Goal: Task Accomplishment & Management: Manage account settings

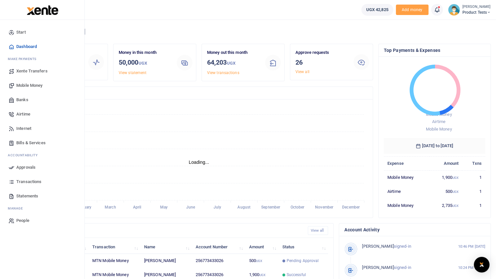
scroll to position [5, 5]
click at [19, 142] on span "Bills & Services" at bounding box center [30, 143] width 29 height 7
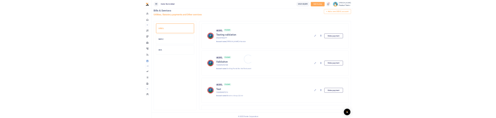
scroll to position [11, 0]
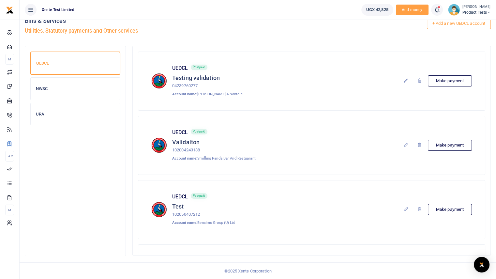
click at [405, 145] on icon at bounding box center [406, 144] width 5 height 5
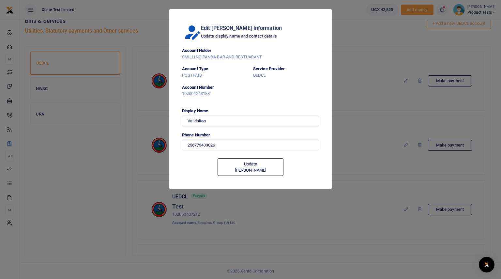
type input "773433026"
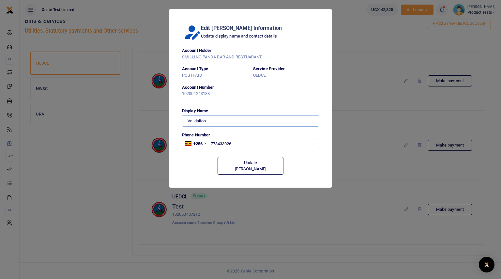
type input "773 433026"
click at [249, 125] on input "Validaiton" at bounding box center [250, 120] width 137 height 11
type input "Validaiton Test"
click at [249, 163] on button "Update [PERSON_NAME]" at bounding box center [251, 166] width 66 height 18
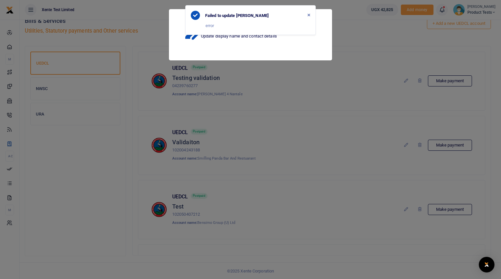
click at [307, 15] on div "Failed to update biller" at bounding box center [250, 15] width 119 height 9
click at [308, 15] on icon "Close" at bounding box center [309, 15] width 3 height 4
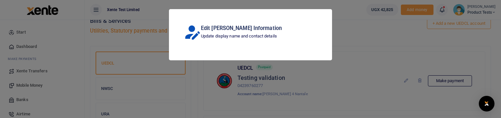
click at [318, 104] on div "Edit Biller Information Update display name and contact details" at bounding box center [250, 59] width 501 height 118
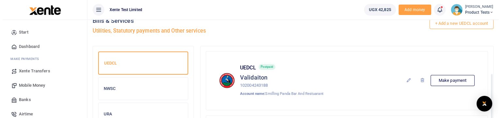
scroll to position [65, 0]
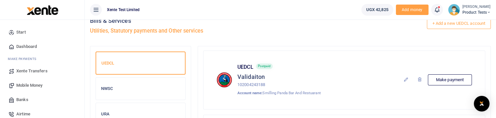
click at [405, 78] on icon at bounding box center [406, 79] width 5 height 5
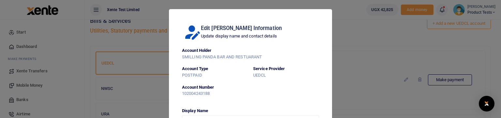
type input "773 433026"
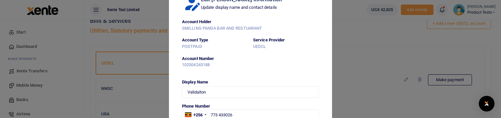
scroll to position [72, 0]
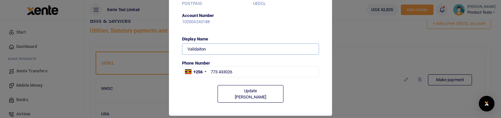
click at [248, 47] on input "Validaiton" at bounding box center [250, 48] width 137 height 11
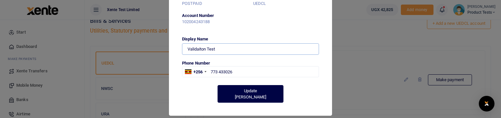
type input "Validaiton Test"
click at [255, 92] on button "Update [PERSON_NAME]" at bounding box center [251, 94] width 66 height 18
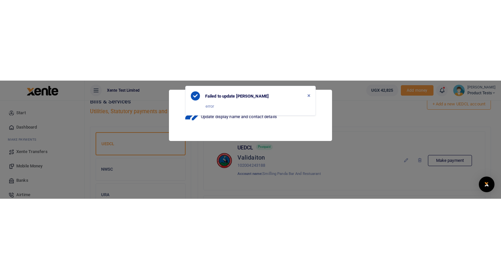
scroll to position [0, 0]
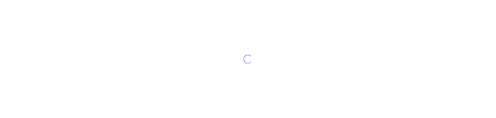
scroll to position [11, 0]
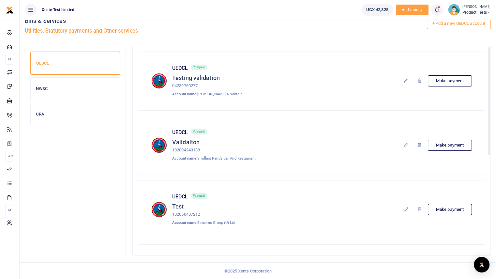
click at [407, 146] on icon at bounding box center [406, 144] width 5 height 5
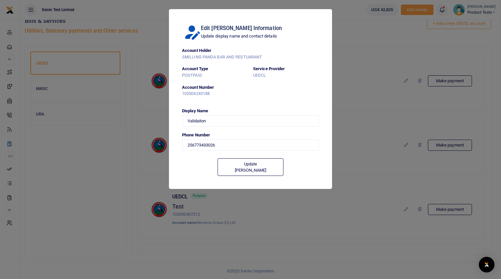
type input "773 433026"
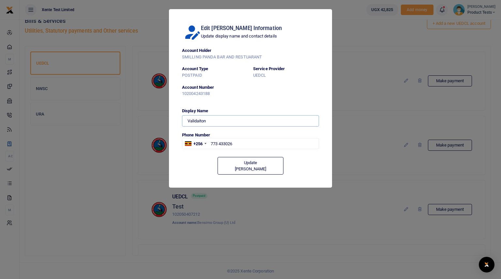
click at [261, 120] on input "Validaiton" at bounding box center [250, 120] width 137 height 11
type input "Validaiton Home"
click at [257, 158] on button "Update [PERSON_NAME]" at bounding box center [251, 166] width 66 height 18
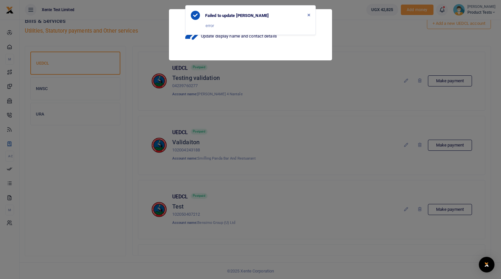
click at [313, 13] on div "Failed to update biller error" at bounding box center [250, 20] width 131 height 30
click at [309, 15] on icon "Close" at bounding box center [309, 15] width 3 height 4
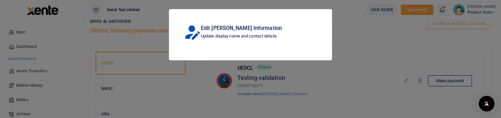
click at [362, 81] on div "Edit Biller Information Update display name and contact details" at bounding box center [250, 59] width 501 height 118
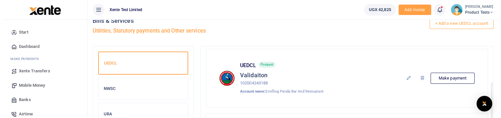
scroll to position [57, 0]
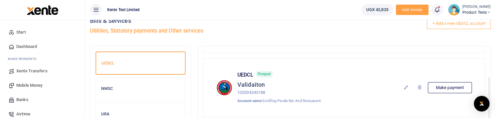
click at [404, 85] on icon at bounding box center [406, 87] width 5 height 5
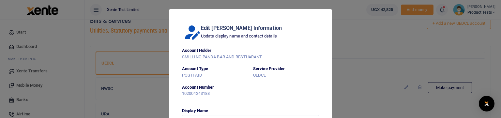
type input "773 433026"
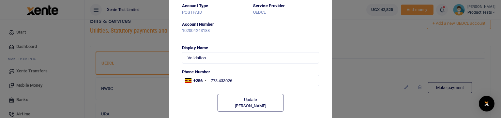
scroll to position [65, 0]
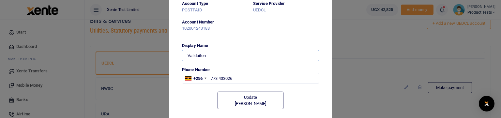
click at [262, 54] on input "Validaiton" at bounding box center [250, 55] width 137 height 11
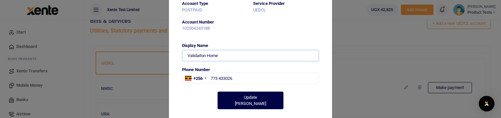
type input "Validaiton Home"
click at [251, 96] on button "Update [PERSON_NAME]" at bounding box center [251, 101] width 66 height 18
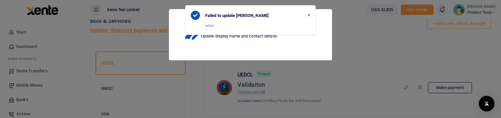
scroll to position [0, 0]
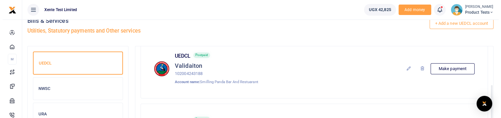
scroll to position [65, 0]
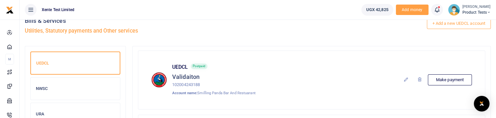
click at [408, 78] on icon at bounding box center [406, 79] width 5 height 5
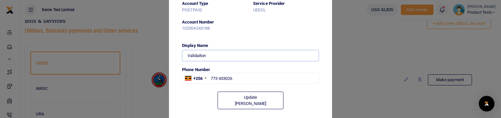
click at [257, 56] on input "Validaiton" at bounding box center [250, 55] width 137 height 11
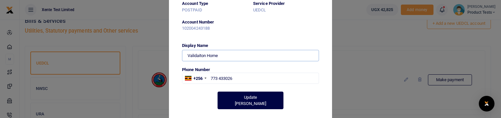
type input "Validaiton Home"
click at [248, 97] on button "Update [PERSON_NAME]" at bounding box center [251, 101] width 66 height 18
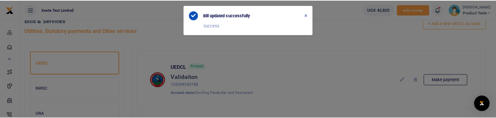
scroll to position [0, 0]
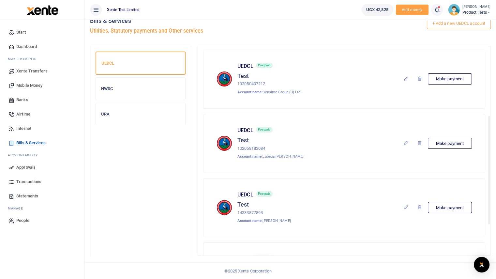
scroll to position [188, 0]
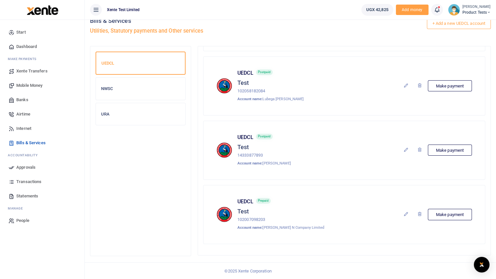
click at [406, 84] on icon at bounding box center [406, 85] width 5 height 5
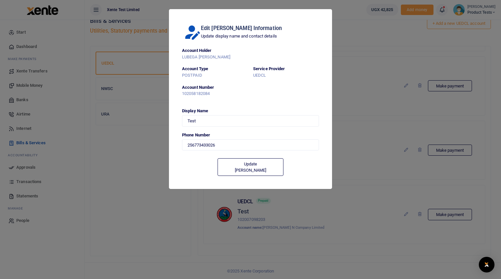
type input "773 433026"
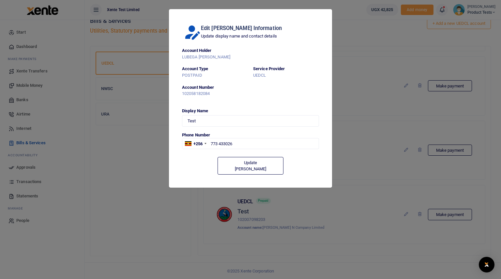
click at [365, 94] on div "Edit [PERSON_NAME] Information Update display name and contact details Account …" at bounding box center [250, 139] width 501 height 279
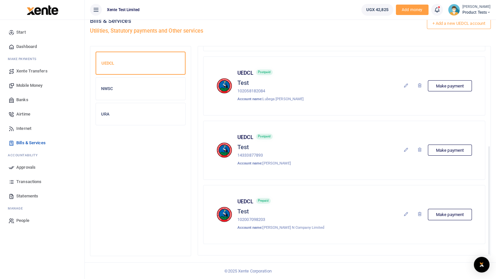
scroll to position [0, 0]
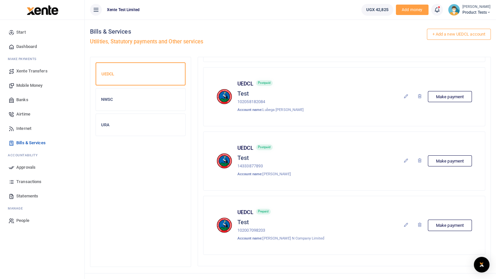
click at [478, 8] on small "[PERSON_NAME]" at bounding box center [477, 7] width 28 height 6
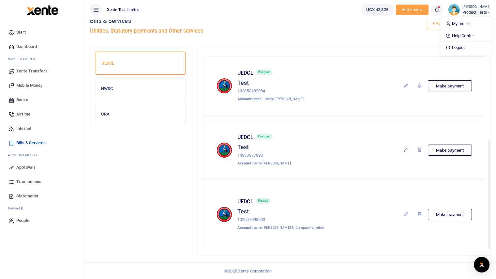
scroll to position [90, 0]
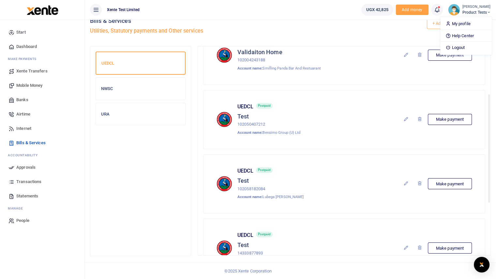
click at [335, 37] on div "+ Add a new UEDCL account Bills & Services Utilities, Statutory payments and Ot…" at bounding box center [290, 27] width 401 height 37
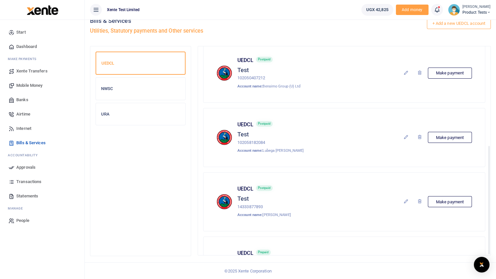
scroll to position [188, 0]
